Goal: Navigation & Orientation: Find specific page/section

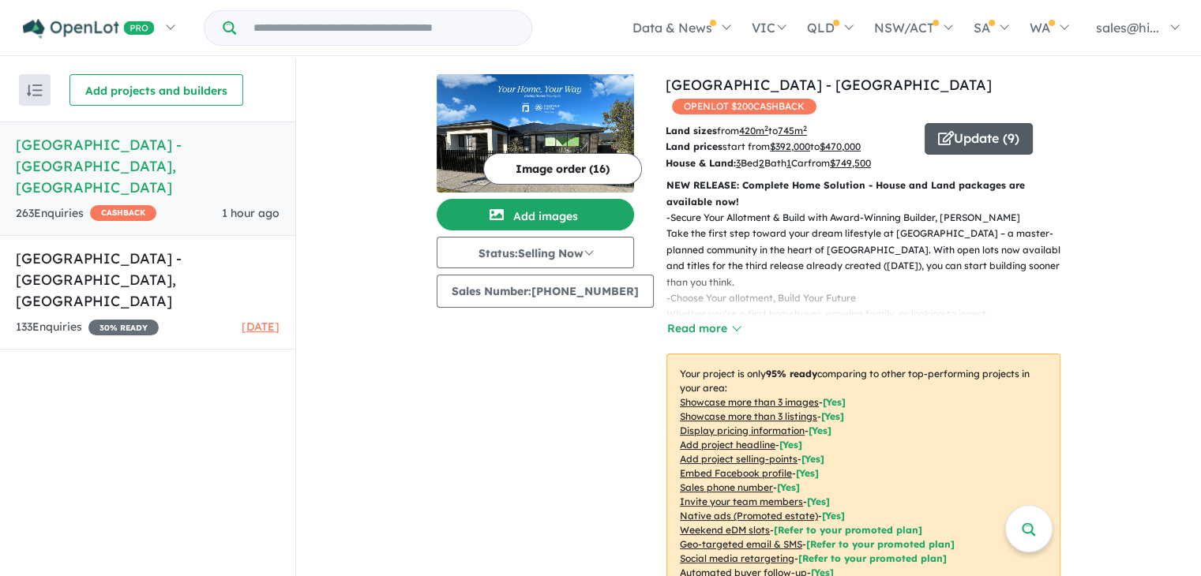
click at [985, 148] on button "Update ( 9 )" at bounding box center [978, 139] width 108 height 32
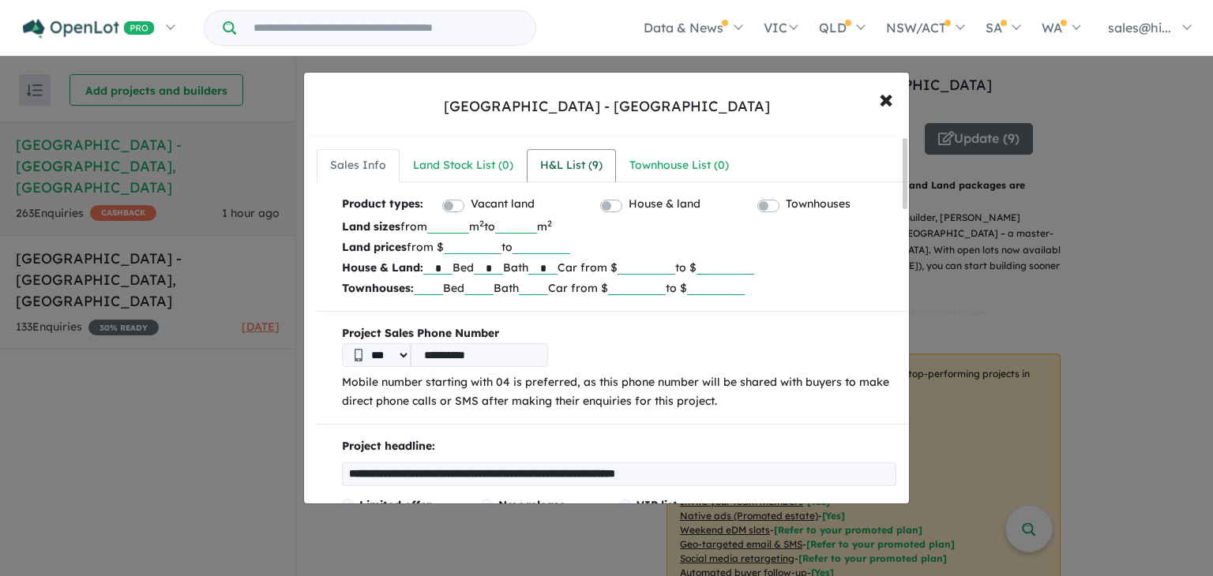
click at [561, 167] on div "H&L List ( 9 )" at bounding box center [571, 165] width 62 height 19
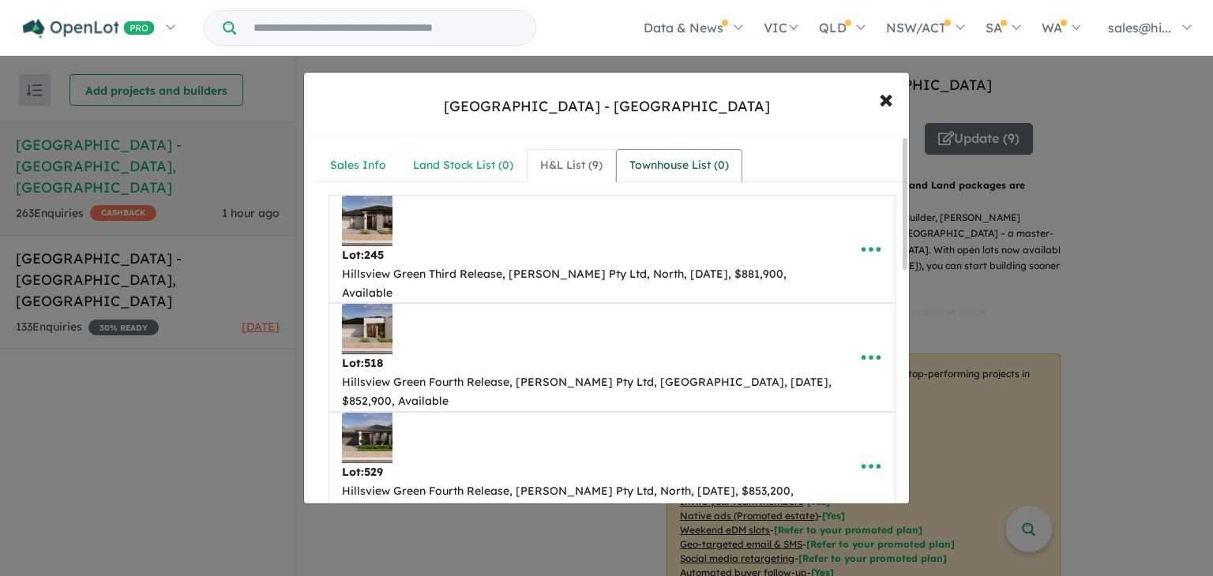
click at [632, 156] on div "Townhouse List ( 0 )" at bounding box center [678, 165] width 99 height 19
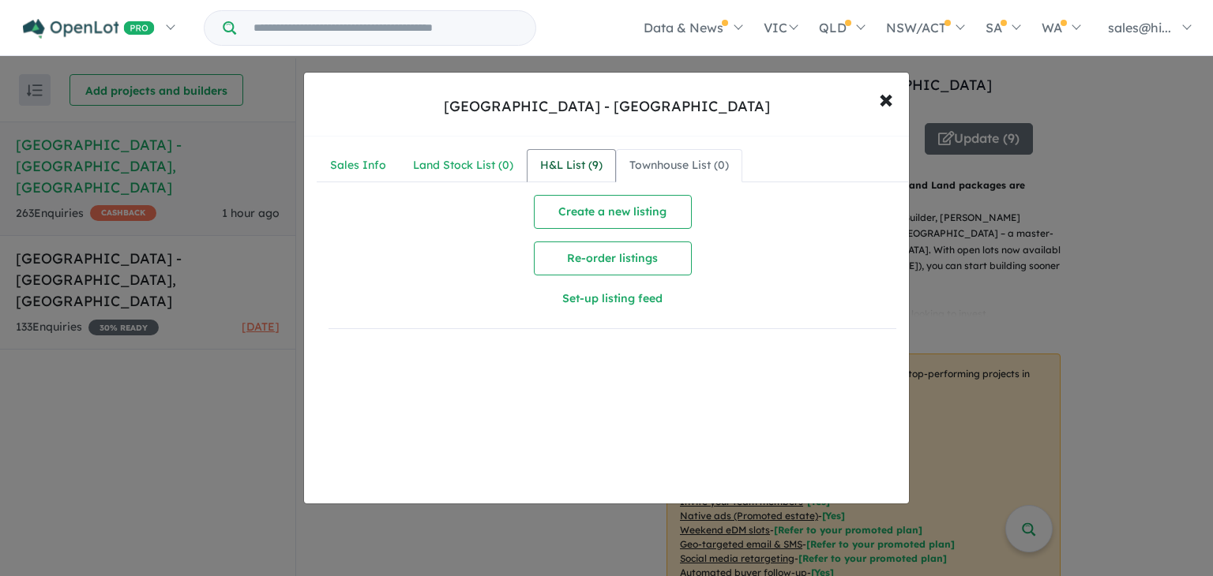
click at [573, 157] on div "H&L List ( 9 )" at bounding box center [571, 165] width 62 height 19
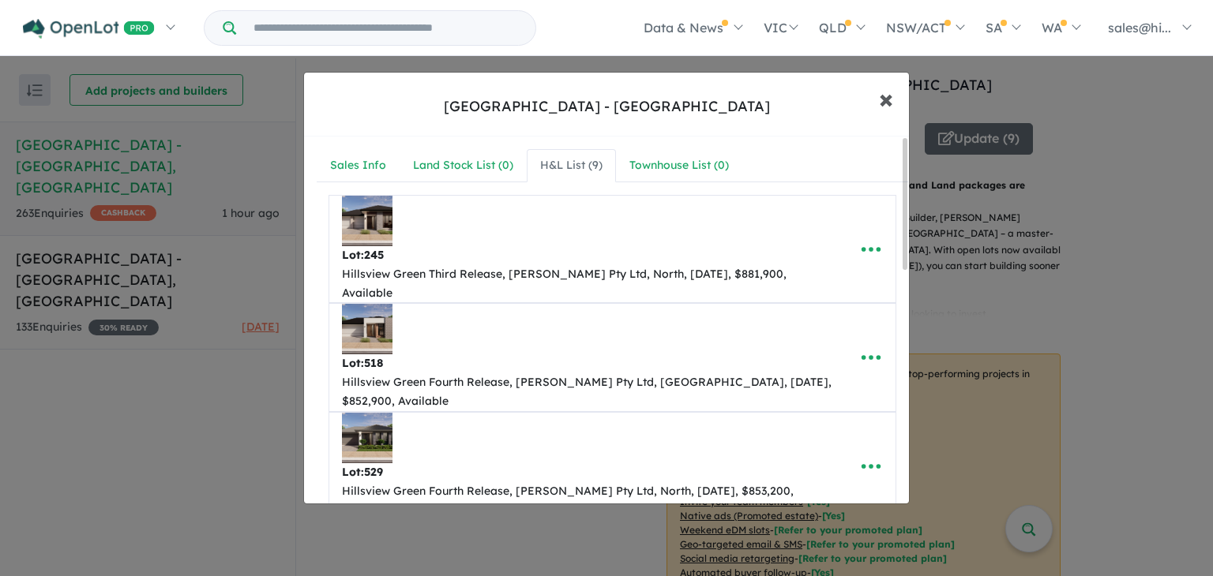
click at [870, 107] on button "× Close" at bounding box center [886, 98] width 46 height 43
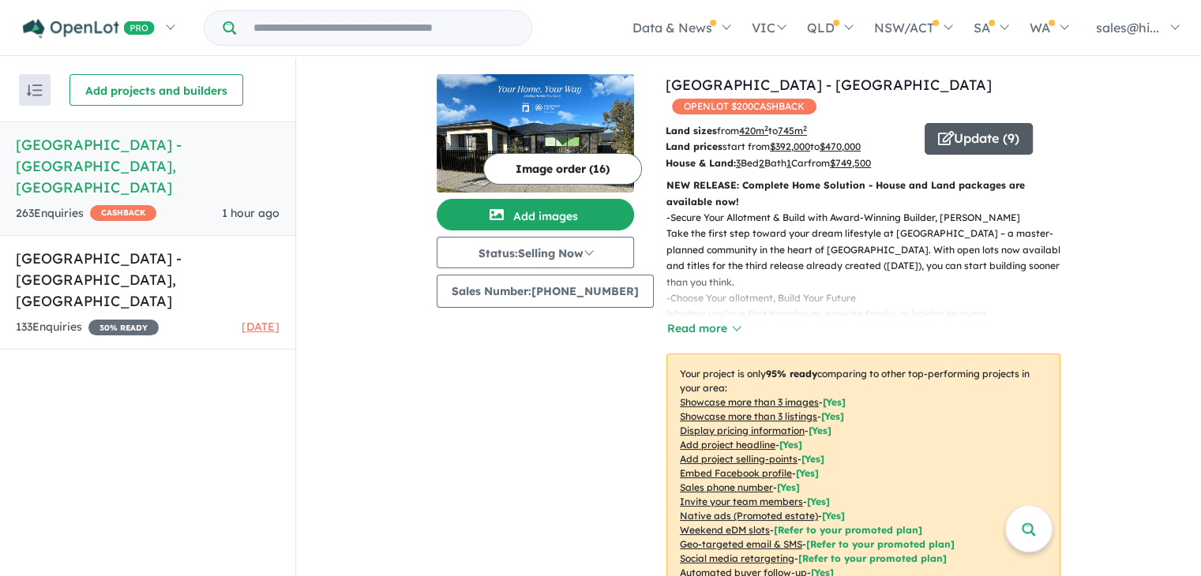
click at [938, 137] on icon "button" at bounding box center [946, 138] width 16 height 14
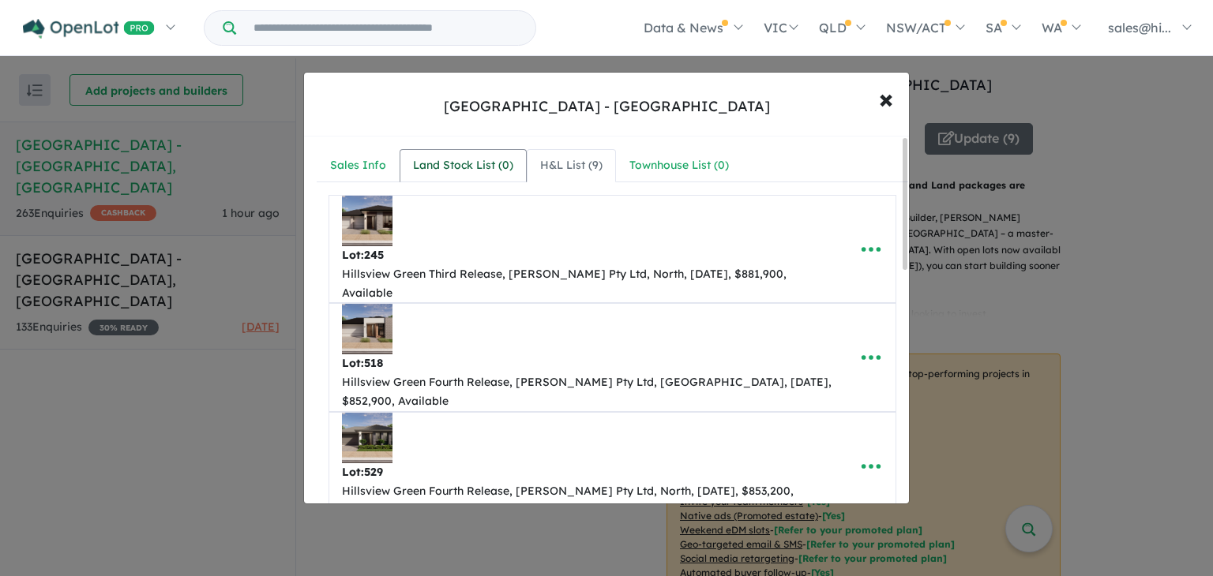
click at [497, 169] on div "Land Stock List ( 0 )" at bounding box center [463, 165] width 100 height 19
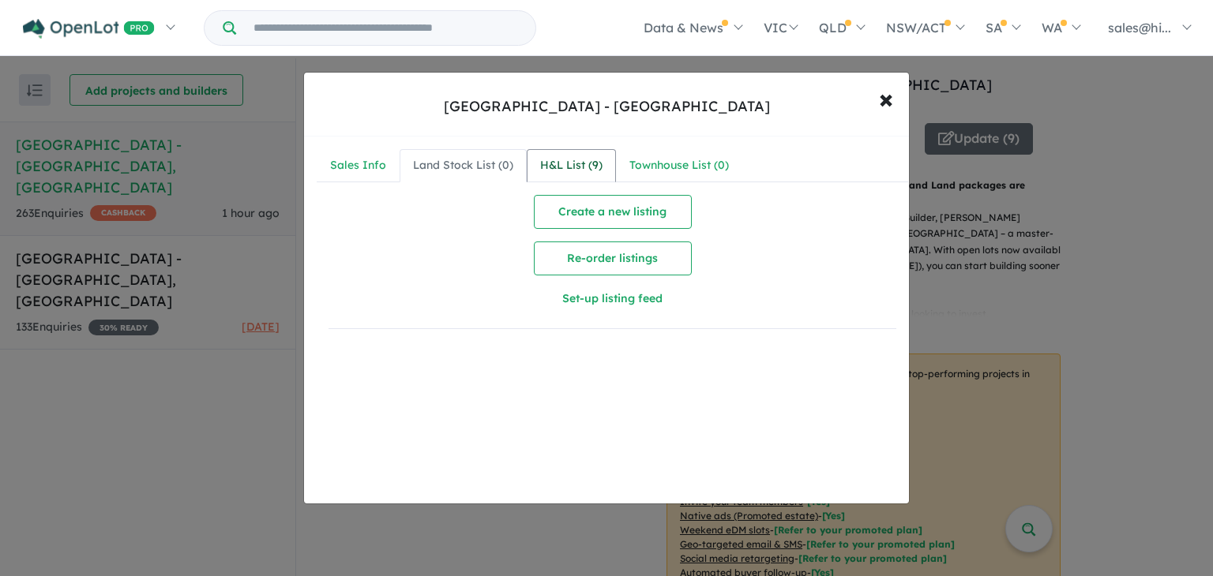
click at [565, 170] on div "H&L List ( 9 )" at bounding box center [571, 165] width 62 height 19
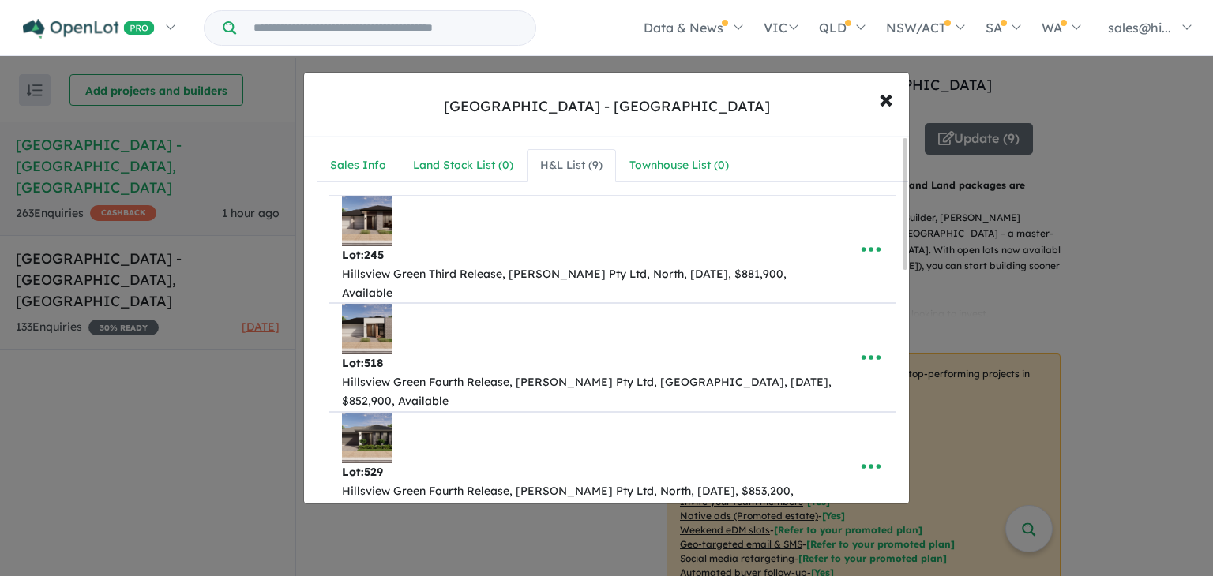
click at [611, 156] on link "H&L List ( 9 )" at bounding box center [571, 165] width 89 height 33
click at [619, 156] on link "Townhouse List ( 0 )" at bounding box center [679, 165] width 126 height 33
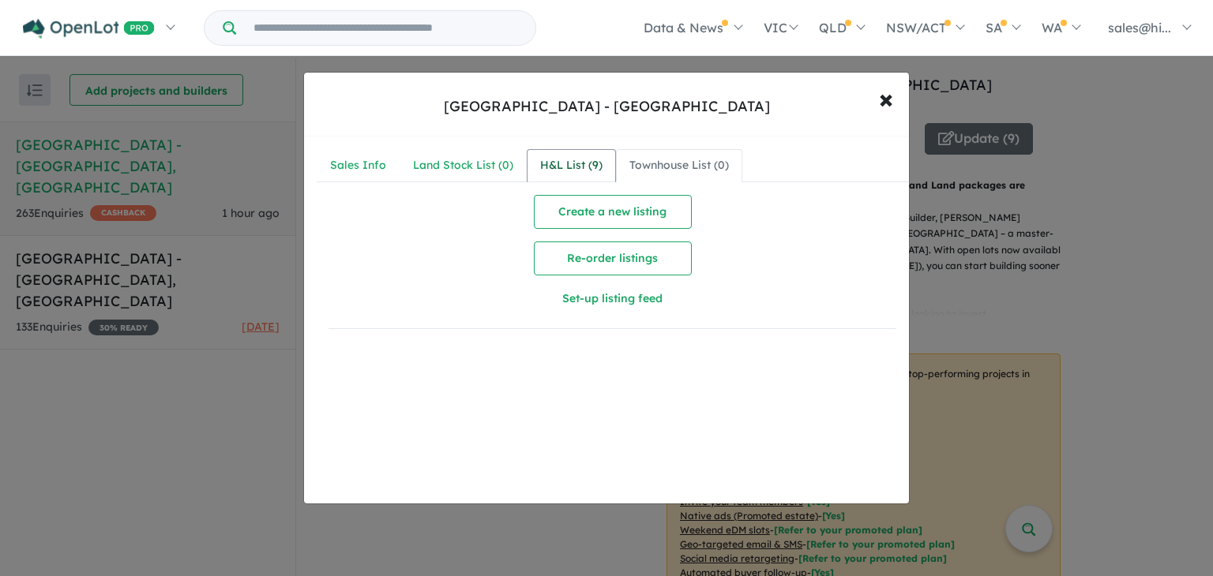
click at [568, 155] on link "H&L List ( 9 )" at bounding box center [571, 165] width 89 height 33
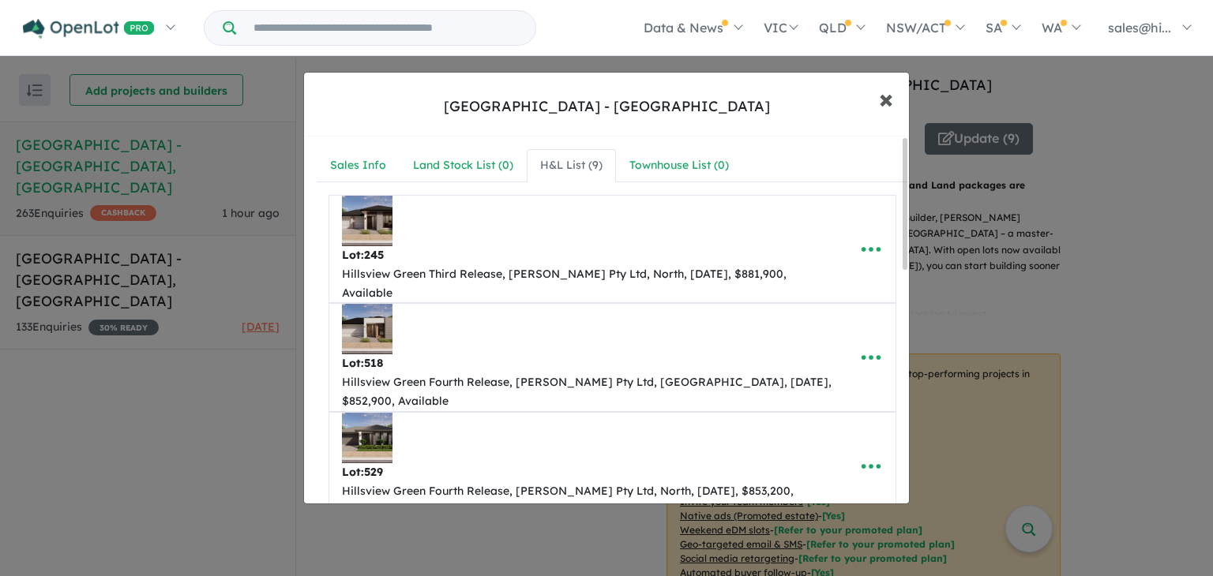
click at [881, 92] on span "×" at bounding box center [886, 98] width 14 height 34
